Goal: Navigation & Orientation: Locate item on page

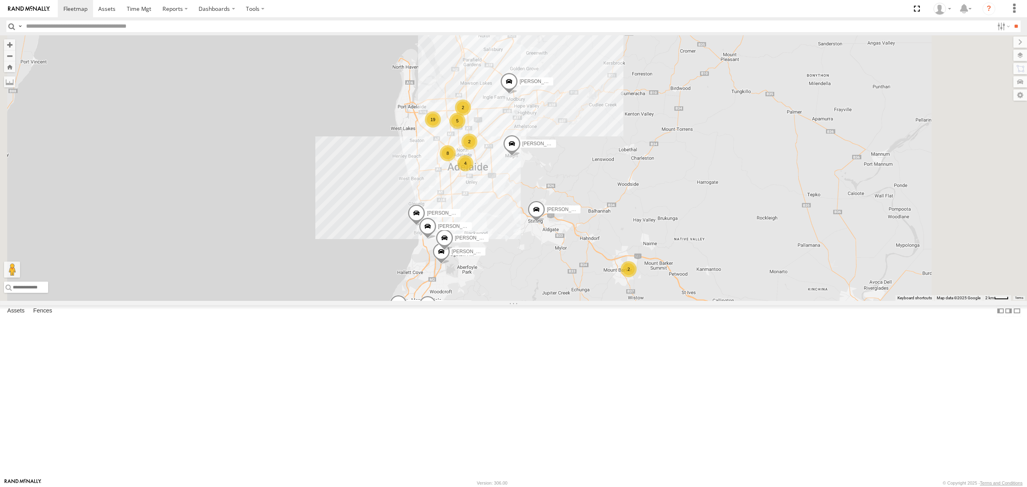
click at [0, 0] on div "S254CLT - [PERSON_NAME]" at bounding box center [0, 0] width 0 height 0
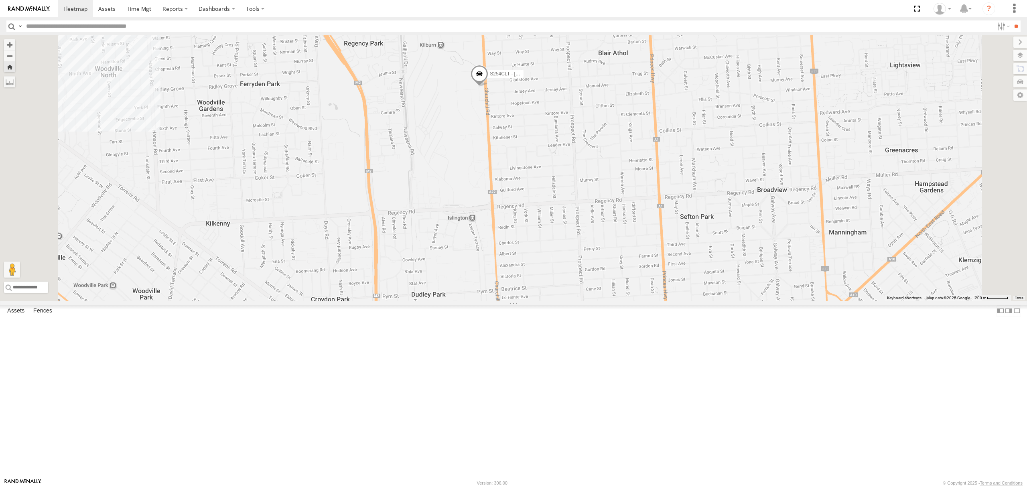
click at [0, 0] on div "All Assets" at bounding box center [0, 0] width 0 height 0
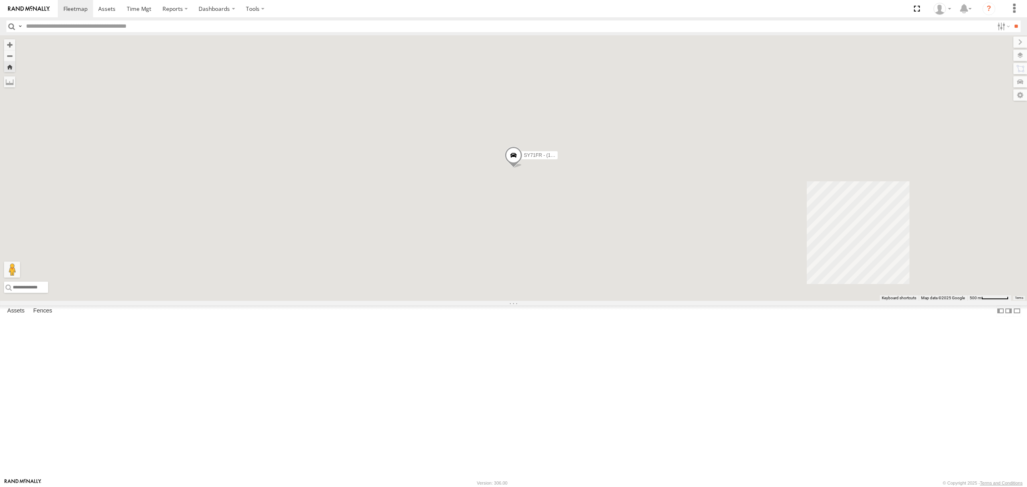
click at [0, 0] on div "SB25LM - (6P HINO) R6 All Assets" at bounding box center [0, 0] width 0 height 0
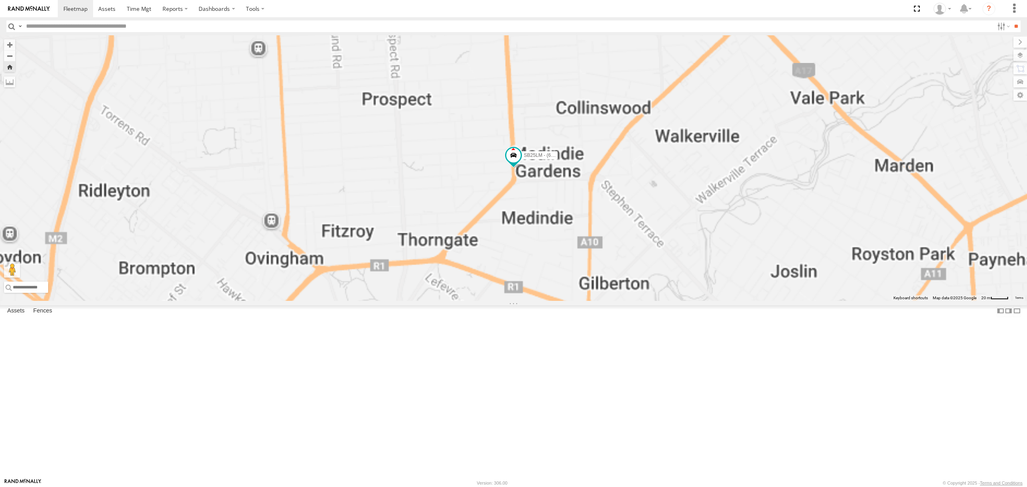
drag, startPoint x: 27, startPoint y: 140, endPoint x: 56, endPoint y: 213, distance: 78.9
click at [0, 0] on div "S254CLT - Brian Corkhill All Assets Churchill Rd Kilburn -34.86396 138.58271 Vi…" at bounding box center [0, 0] width 0 height 0
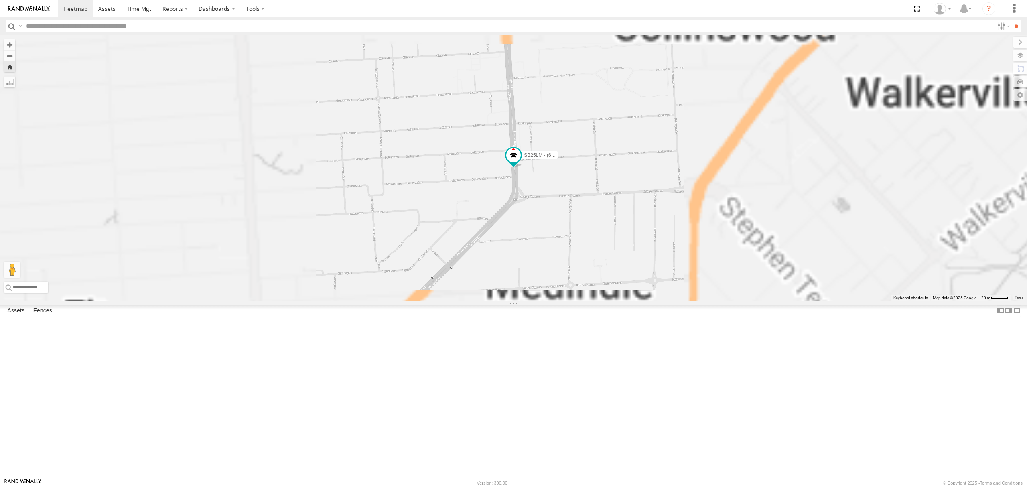
click at [0, 0] on div "S264CKI - Fridge It Crafter All Assets Depot Fridge it Logistics -34.86173 138.…" at bounding box center [0, 0] width 0 height 0
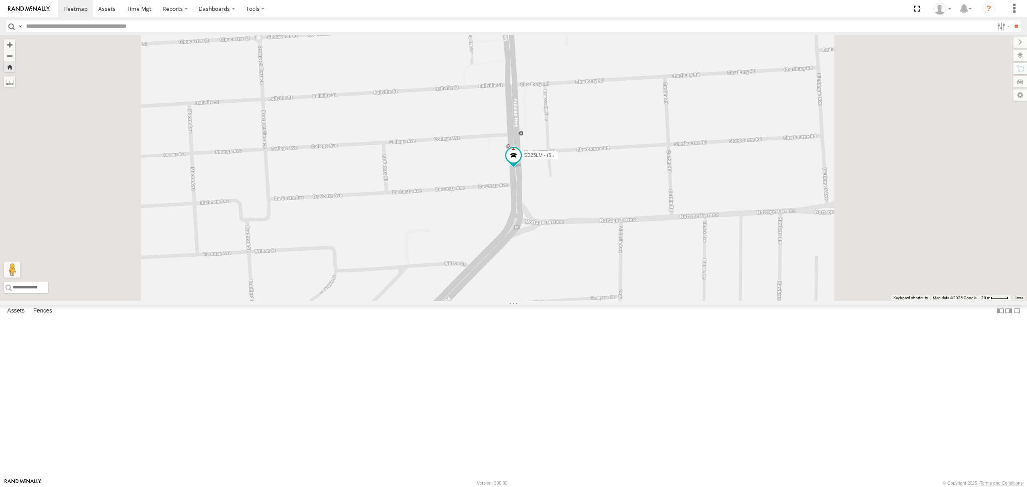
click at [0, 0] on div "10.8" at bounding box center [0, 0] width 0 height 0
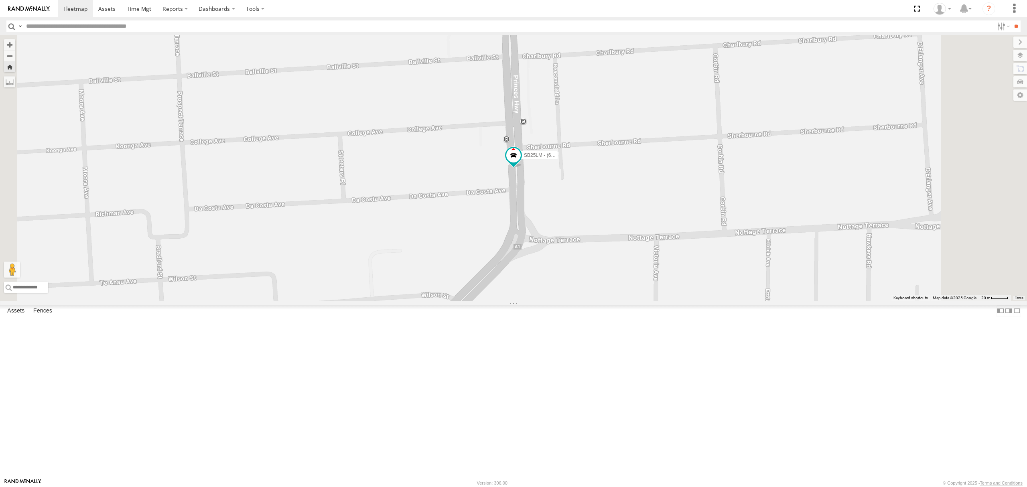
click at [0, 0] on div "S168CSD - Fridge It Spaceship All Assets" at bounding box center [0, 0] width 0 height 0
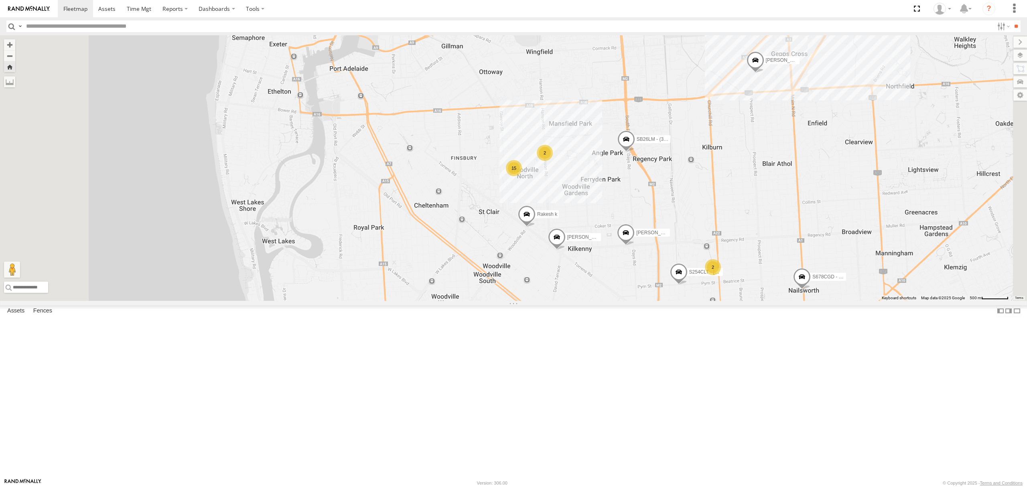
click at [0, 0] on div "SB26LM - (3P HINO) R7 All Assets" at bounding box center [0, 0] width 0 height 0
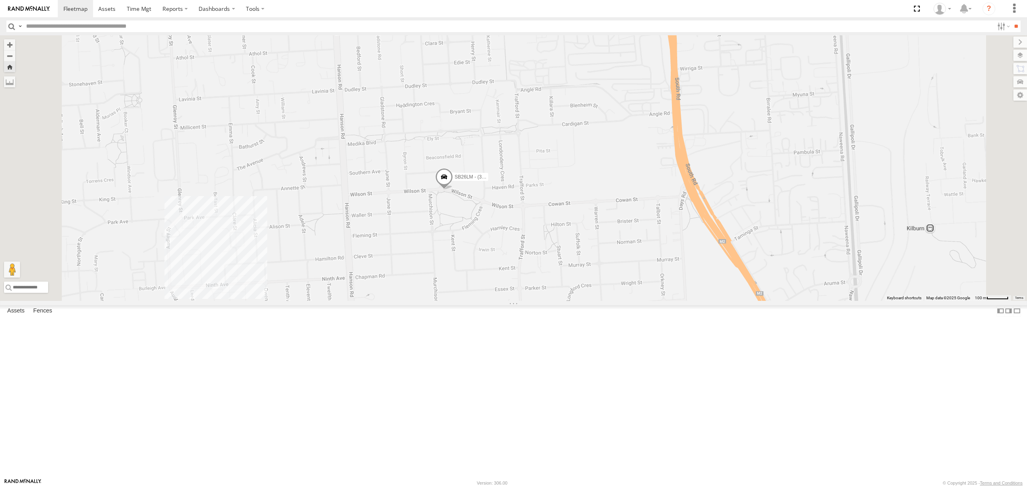
click at [0, 0] on div "All Assets" at bounding box center [0, 0] width 0 height 0
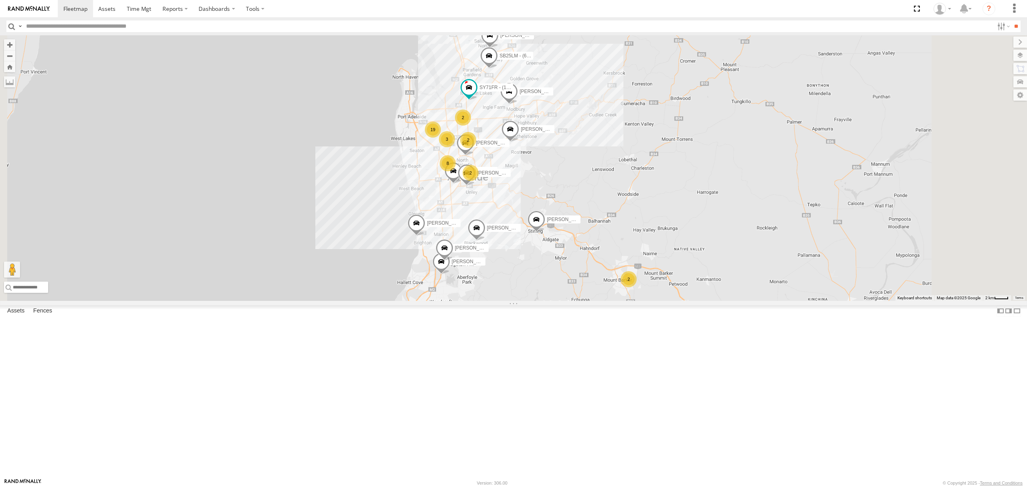
click at [0, 0] on div "SB26LM - (3P HINO) R7" at bounding box center [0, 0] width 0 height 0
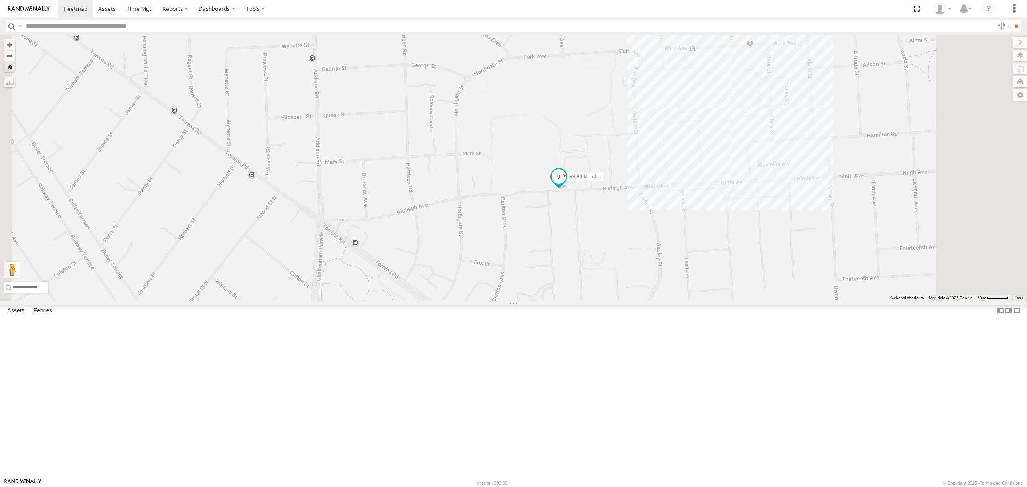
click at [567, 189] on span at bounding box center [559, 179] width 18 height 22
click at [698, 301] on div "SB26LM - (3P HINO) R7 SB26LM - (3P HINO) R7 -34.86294 , 138.53575 East 9 08:53:…" at bounding box center [513, 167] width 1027 height 265
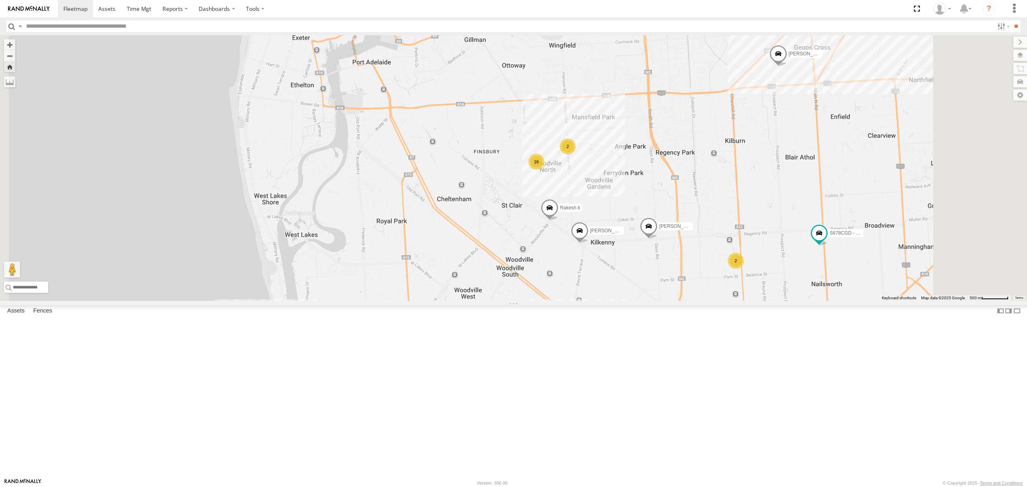
click at [0, 0] on div "All Assets" at bounding box center [0, 0] width 0 height 0
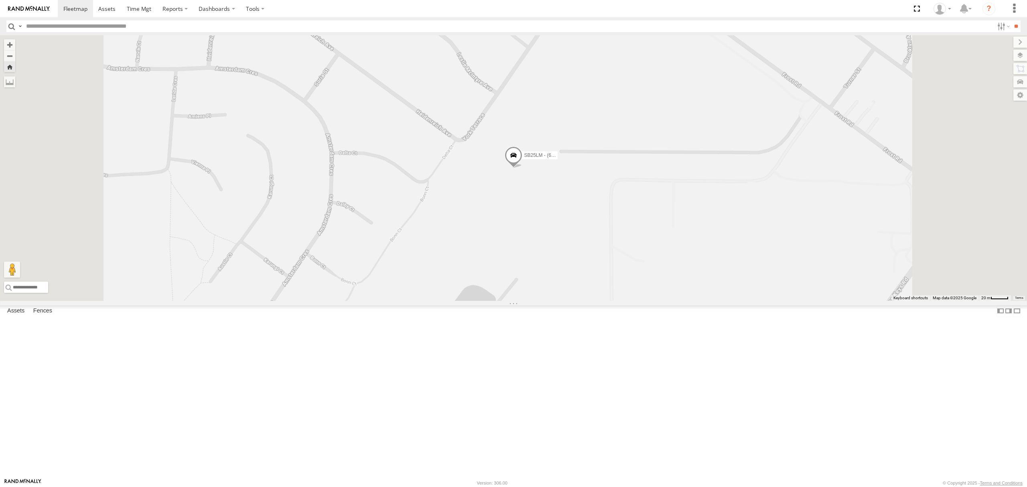
click at [522, 168] on span at bounding box center [513, 158] width 18 height 22
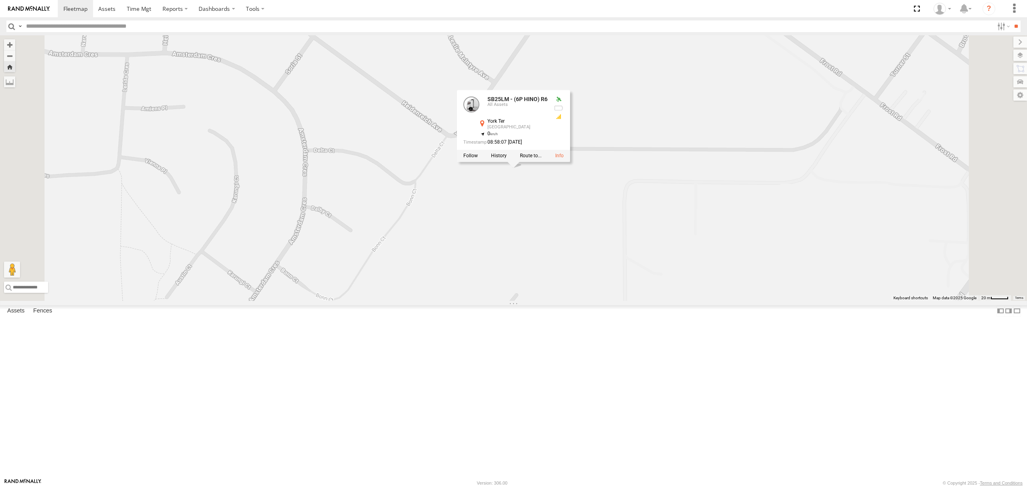
click at [605, 301] on div "SB25LM - (6P HINO) R6 SB25LM - (6P HINO) R6 All Assets York Ter Salisbury Downs…" at bounding box center [513, 167] width 1027 height 265
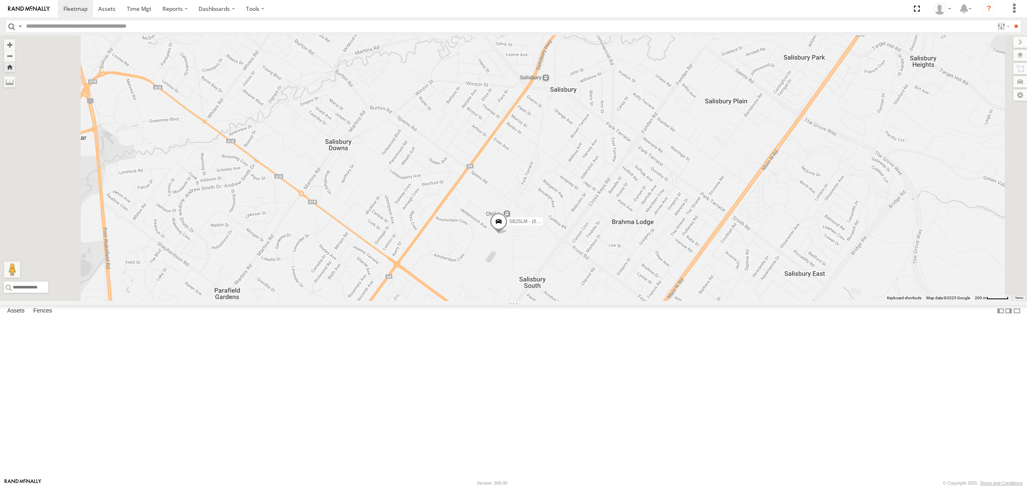
click at [0, 0] on div "SY71FR - (16P TRAILER) PM1" at bounding box center [0, 0] width 0 height 0
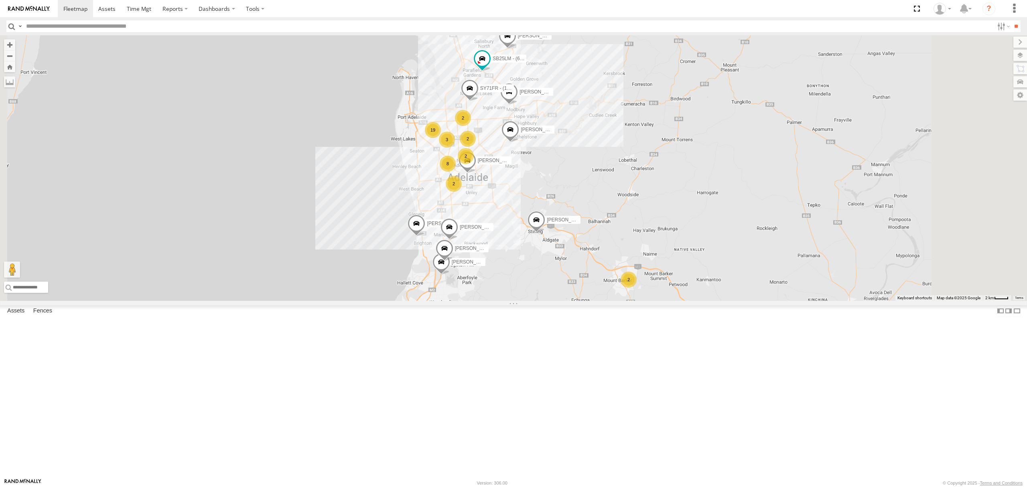
click at [0, 0] on div "SB25LM - (6P HINO) R6" at bounding box center [0, 0] width 0 height 0
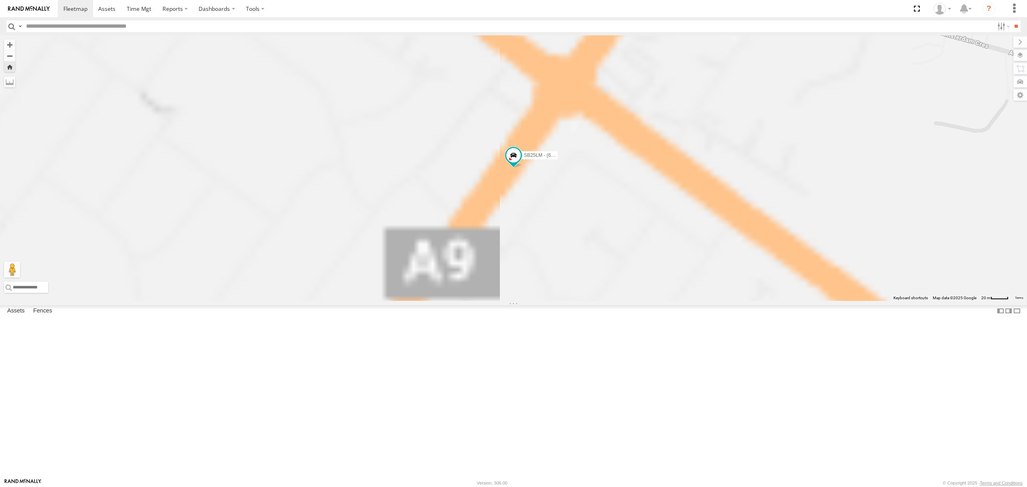
click at [0, 0] on div "S254CLT - Brian Corkhill All Assets South Rd Ridleyton -34.89388 138.5685 Video…" at bounding box center [0, 0] width 0 height 0
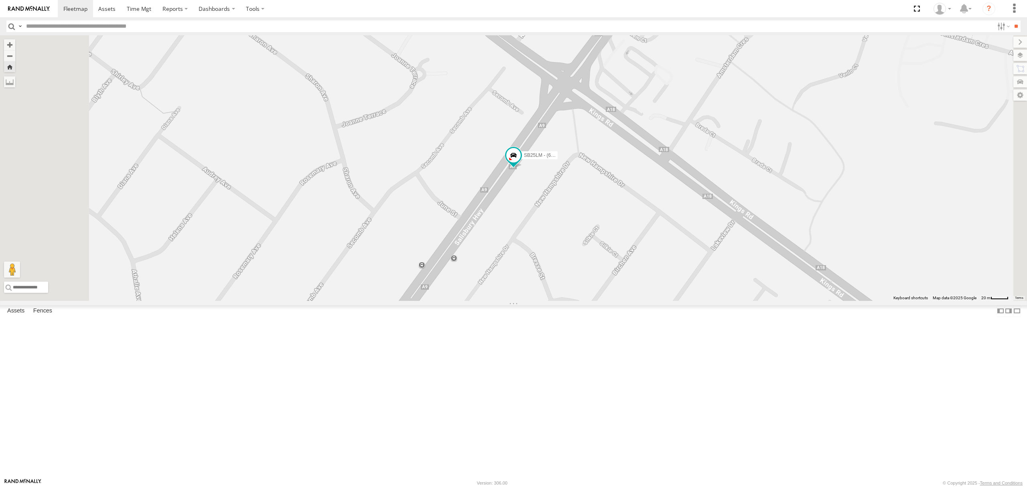
click at [0, 0] on div "S254CLT - [PERSON_NAME]" at bounding box center [0, 0] width 0 height 0
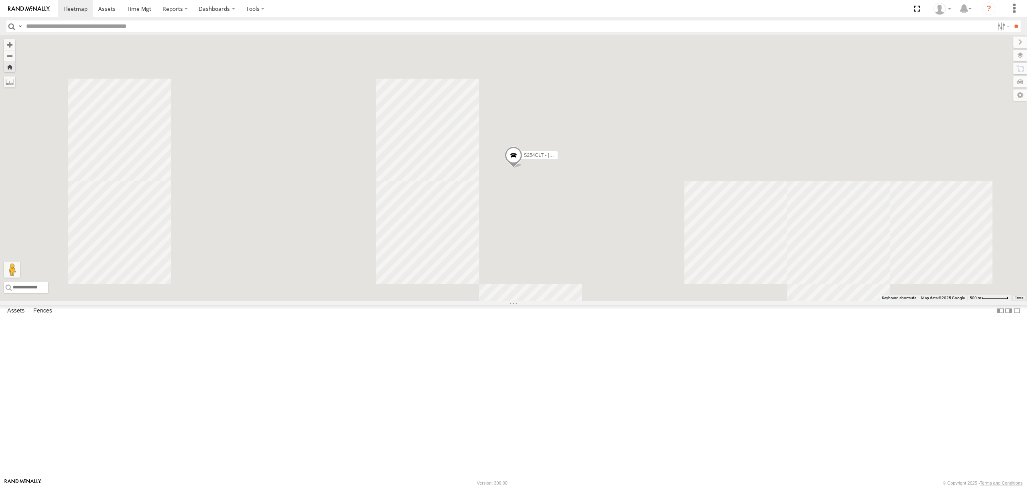
click at [0, 0] on div "S678CGD - Fridge It Sprinter" at bounding box center [0, 0] width 0 height 0
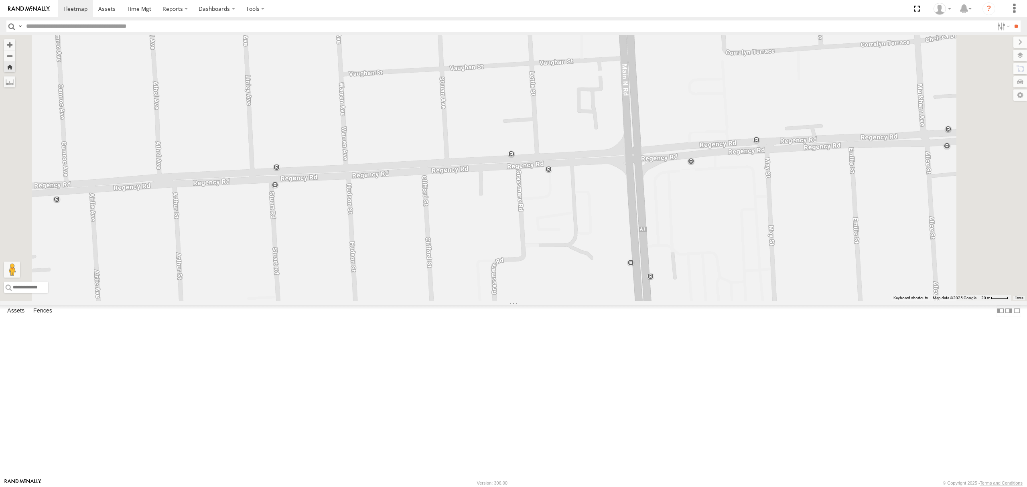
click at [0, 0] on div "All Assets" at bounding box center [0, 0] width 0 height 0
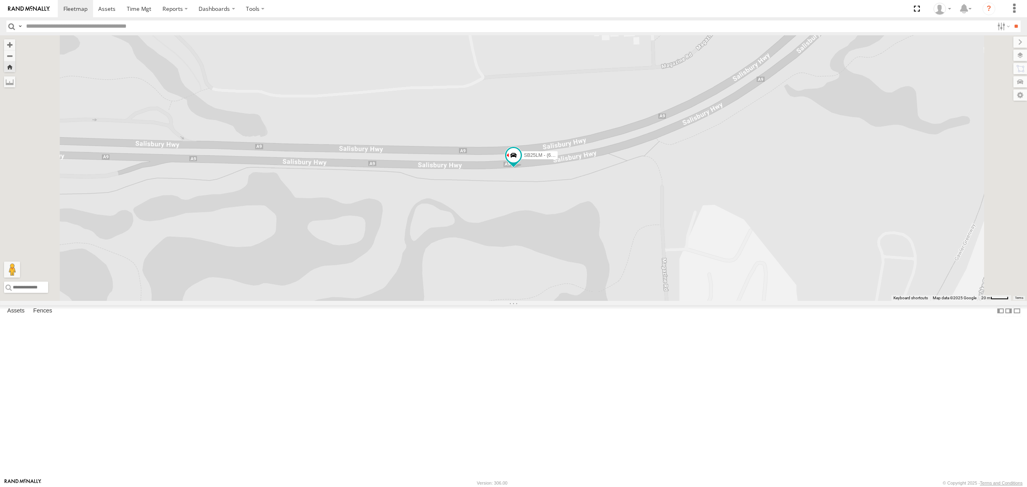
click at [0, 0] on div "SY71FR - (16P TRAILER) PM1" at bounding box center [0, 0] width 0 height 0
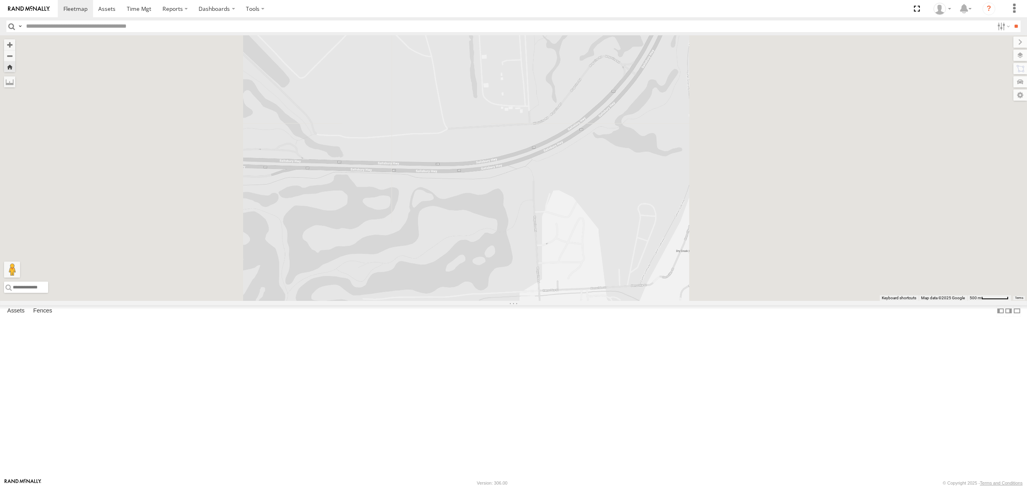
click at [0, 0] on div "All Assets" at bounding box center [0, 0] width 0 height 0
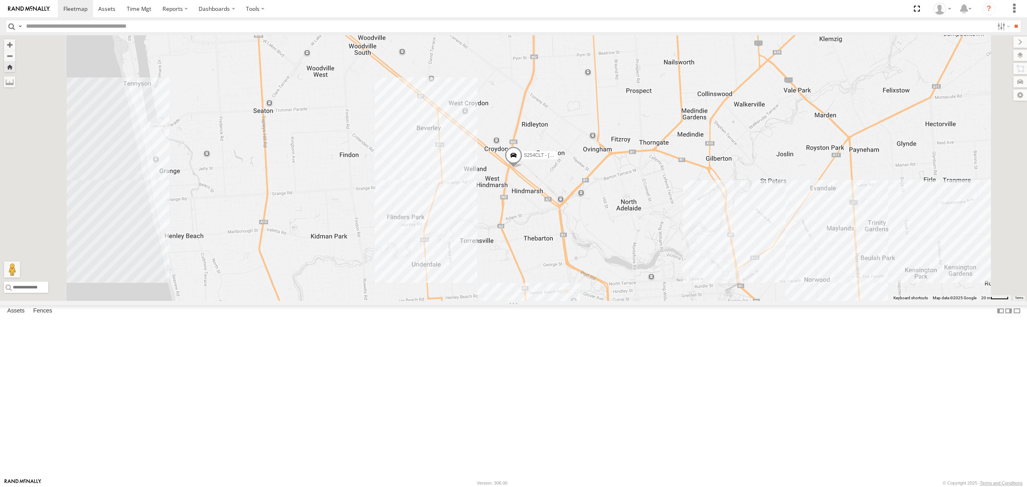
click at [0, 0] on div "SB26LM - (3P HINO) R7 All Assets" at bounding box center [0, 0] width 0 height 0
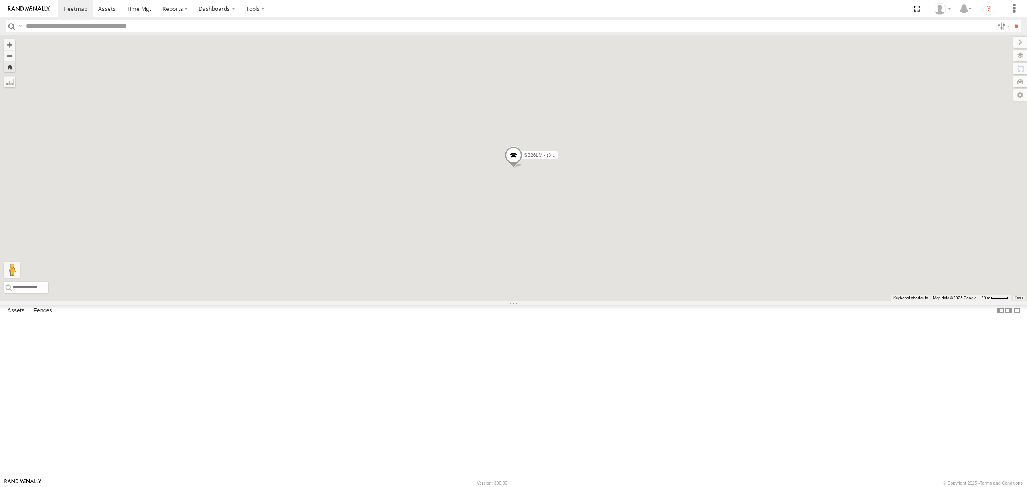
click at [0, 0] on div "S678CGD - Fridge It Sprinter All Assets" at bounding box center [0, 0] width 0 height 0
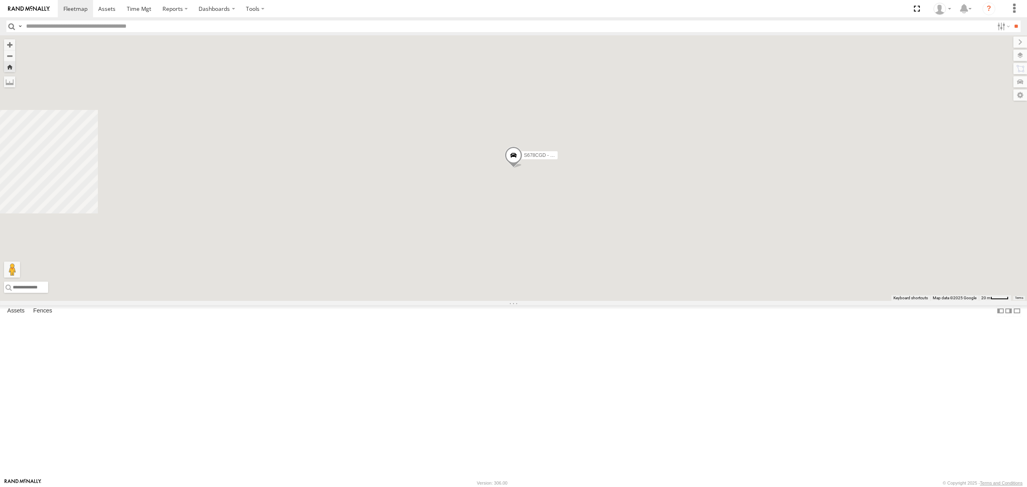
click at [0, 0] on div "Asset Current Location" at bounding box center [0, 0] width 0 height 0
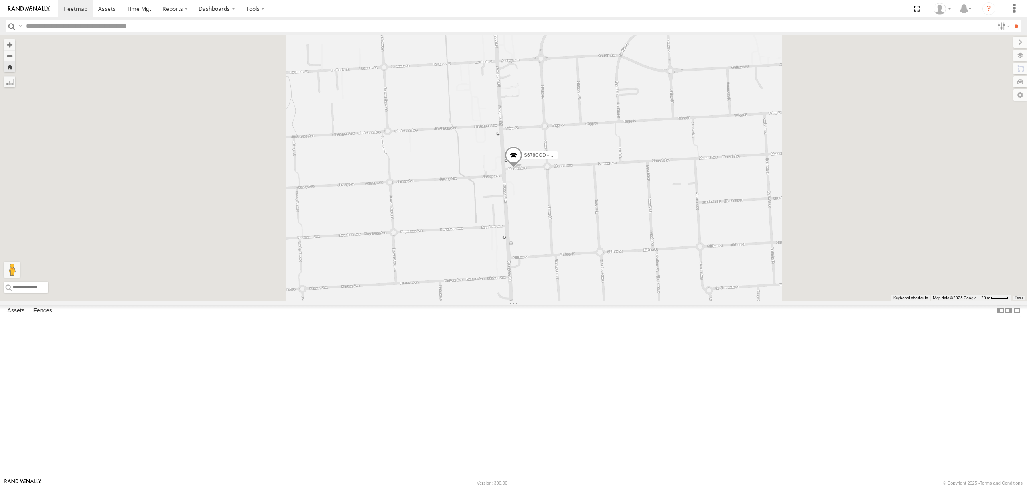
click at [0, 0] on div "All Assets" at bounding box center [0, 0] width 0 height 0
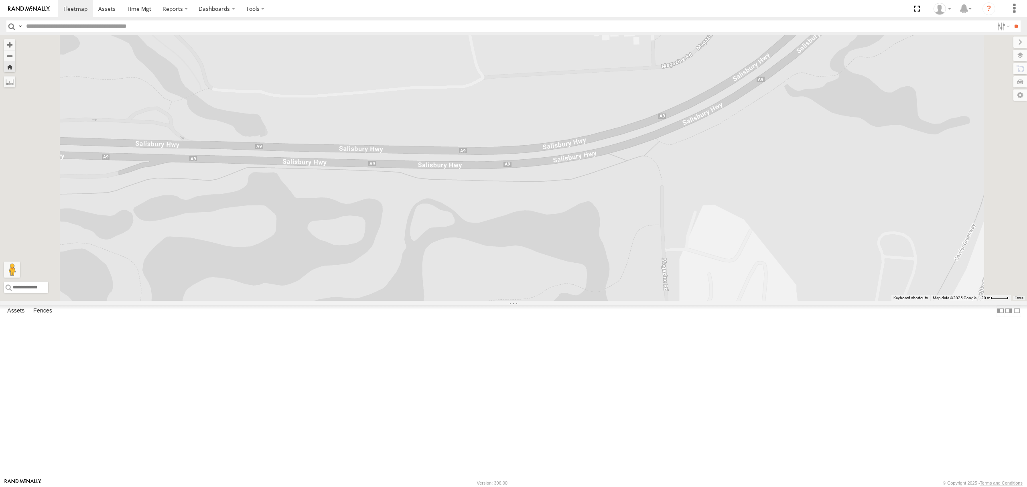
click at [0, 0] on div "SY71FR - (16P TRAILER) PM1" at bounding box center [0, 0] width 0 height 0
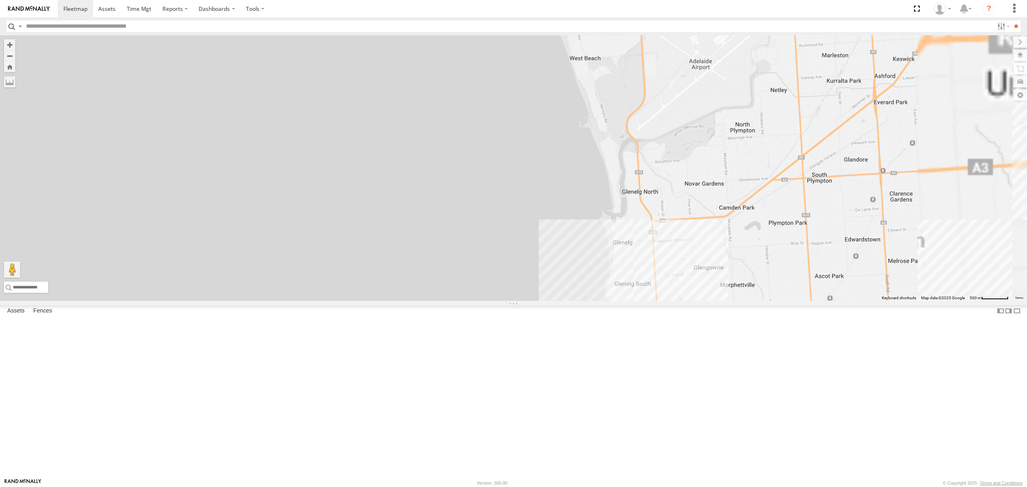
drag, startPoint x: 758, startPoint y: 255, endPoint x: 738, endPoint y: 261, distance: 20.7
click at [740, 273] on div "[PERSON_NAME] [PERSON_NAME] [PERSON_NAME] [PERSON_NAME] [PERSON_NAME] [PERSON_N…" at bounding box center [513, 167] width 1027 height 265
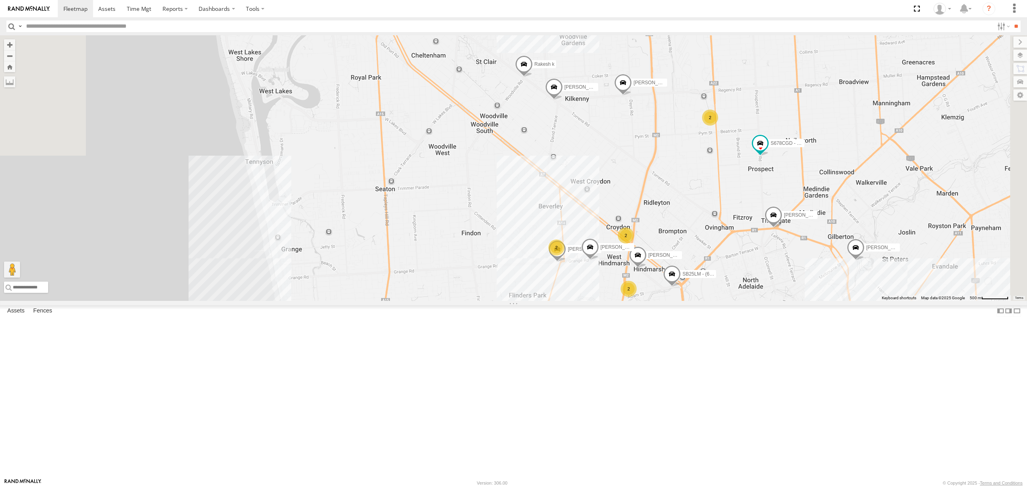
drag, startPoint x: 964, startPoint y: 197, endPoint x: 910, endPoint y: 240, distance: 68.5
click at [913, 239] on div "[PERSON_NAME] [PERSON_NAME] [PERSON_NAME] [PERSON_NAME] [PERSON_NAME] [PERSON_N…" at bounding box center [513, 167] width 1027 height 265
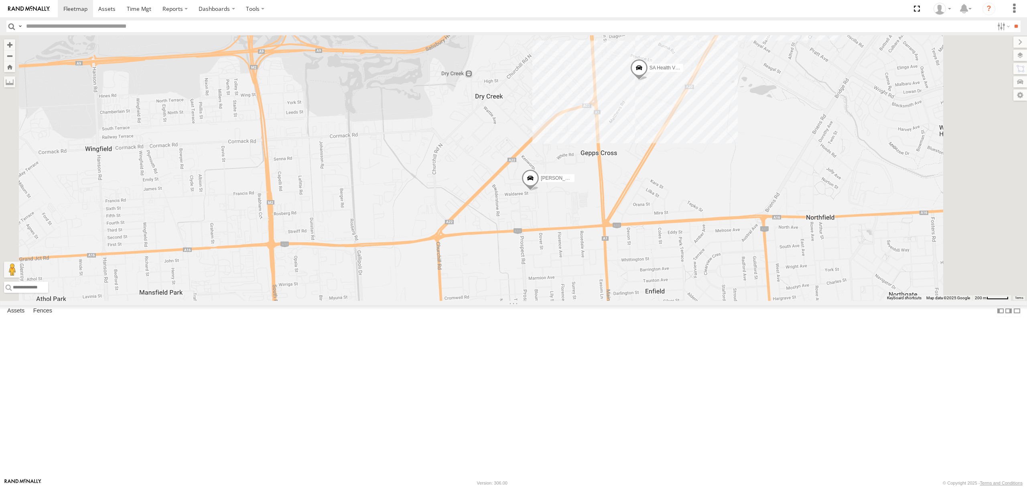
click at [0, 0] on div "SY71FR - (16P TRAILER) PM1" at bounding box center [0, 0] width 0 height 0
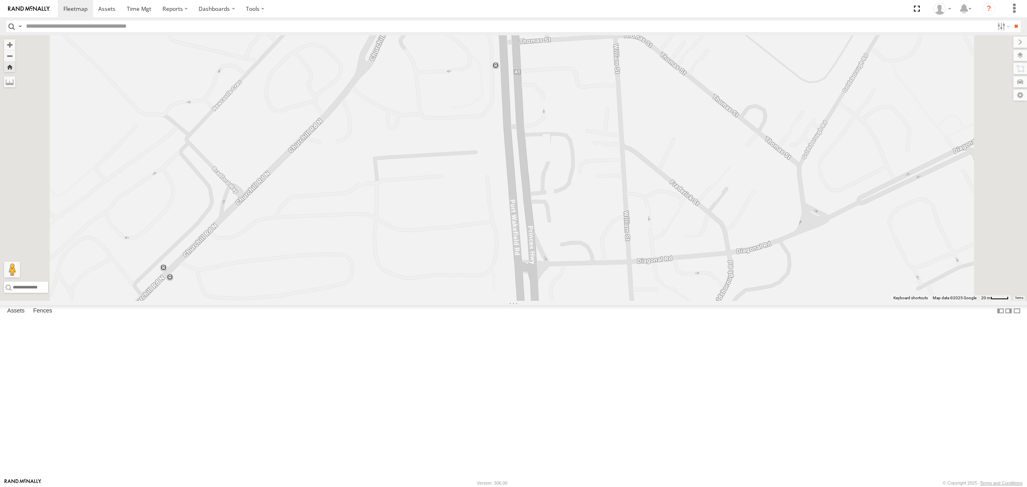
click at [0, 0] on div "SB26LM - (3P HINO) R7 All Assets" at bounding box center [0, 0] width 0 height 0
